Goal: Task Accomplishment & Management: Complete application form

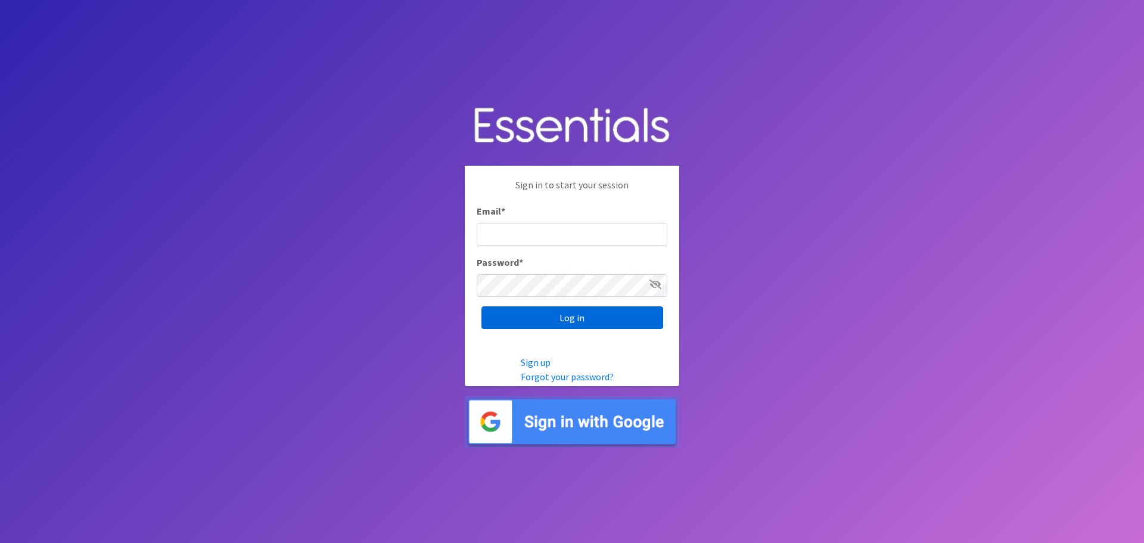
type input "[EMAIL_ADDRESS][DOMAIN_NAME]"
click at [570, 315] on input "Log in" at bounding box center [573, 317] width 182 height 23
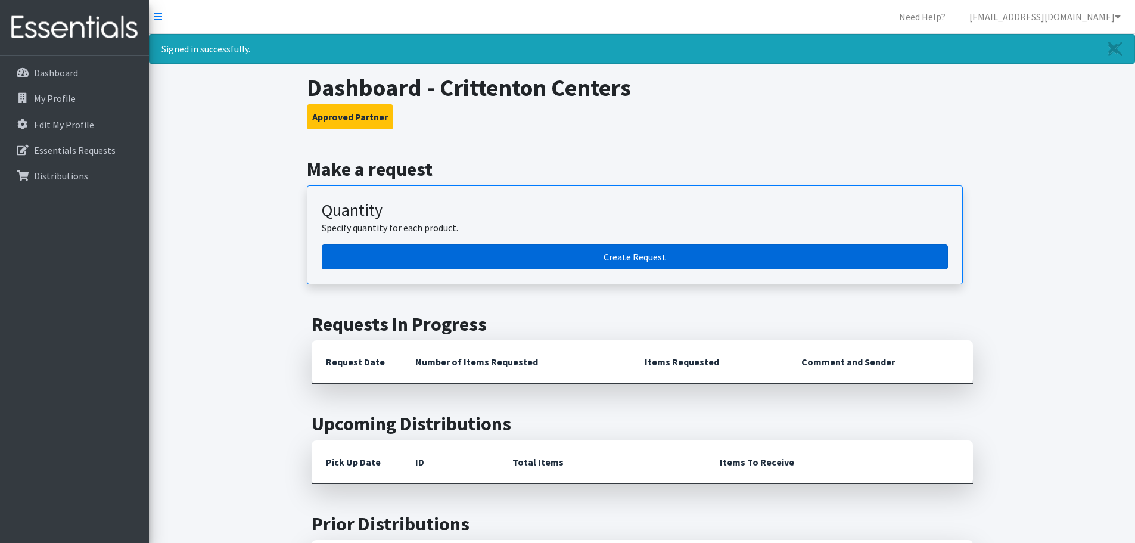
click at [493, 256] on link "Create Request" at bounding box center [635, 256] width 626 height 25
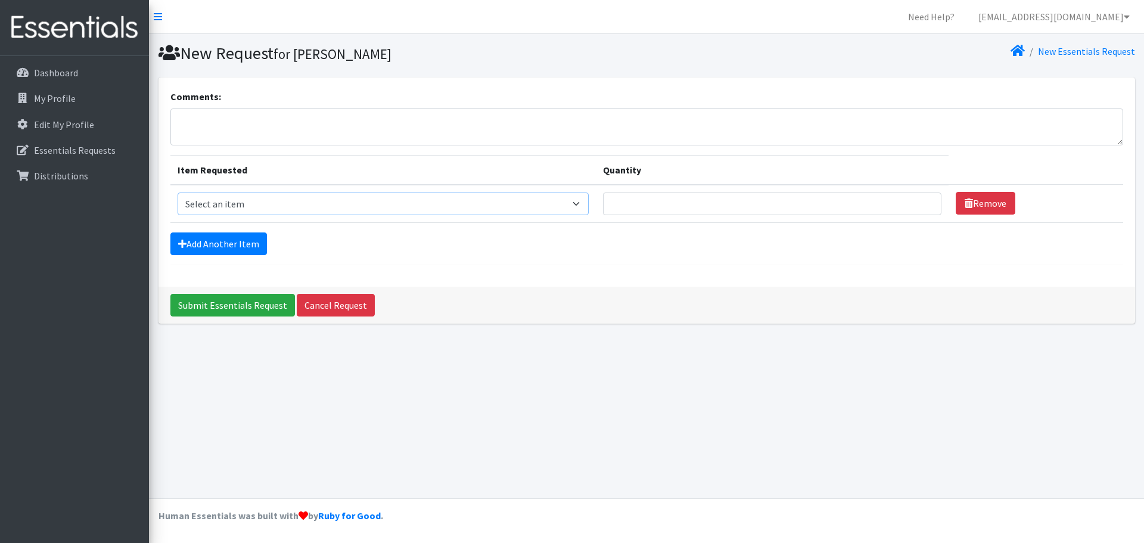
click at [362, 202] on select "Select an item Diapers - Newborn Diapers - Preemie Diapers - Size 1 Diapers - S…" at bounding box center [384, 204] width 412 height 23
